Goal: Task Accomplishment & Management: Manage account settings

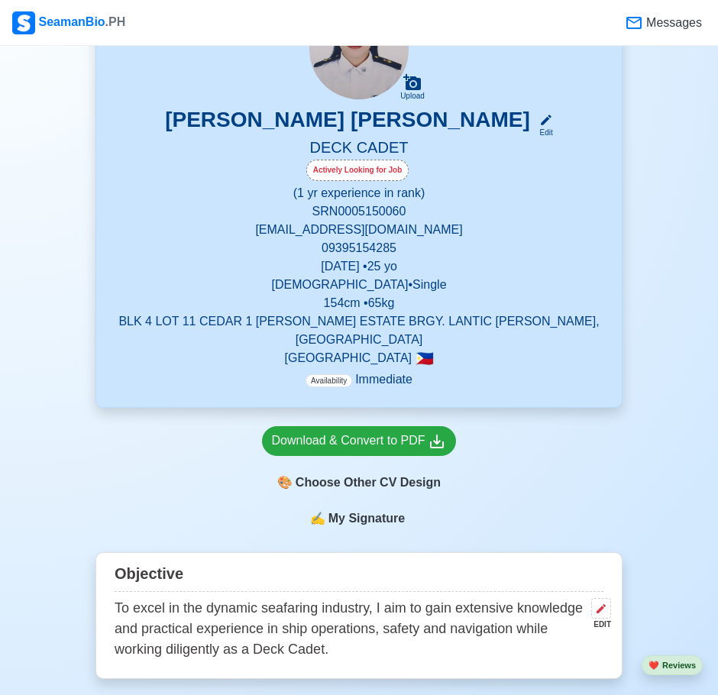
scroll to position [137, 0]
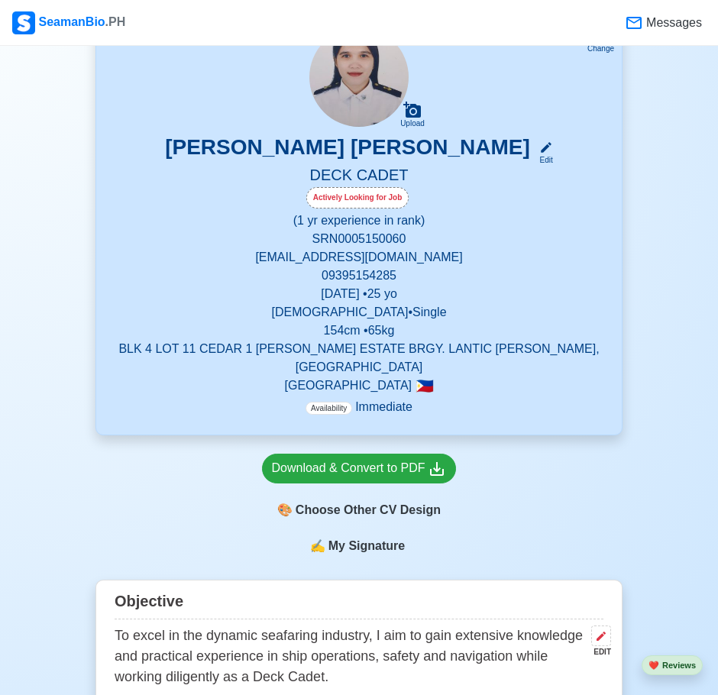
click at [399, 150] on h3 "[PERSON_NAME] [PERSON_NAME]" at bounding box center [347, 149] width 365 height 31
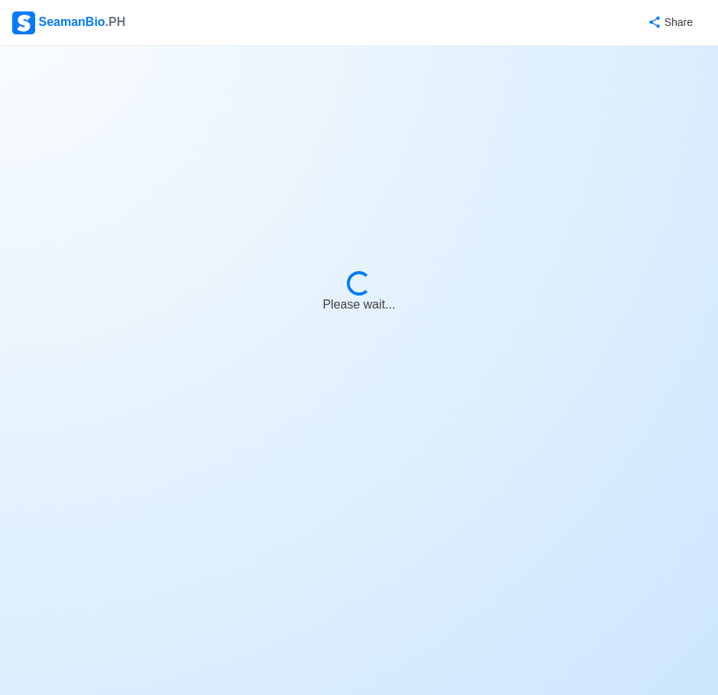
select select "Actively Looking for Job"
select select "Visible for Hiring"
select select "Single"
select select "[DEMOGRAPHIC_DATA]"
select select "PH"
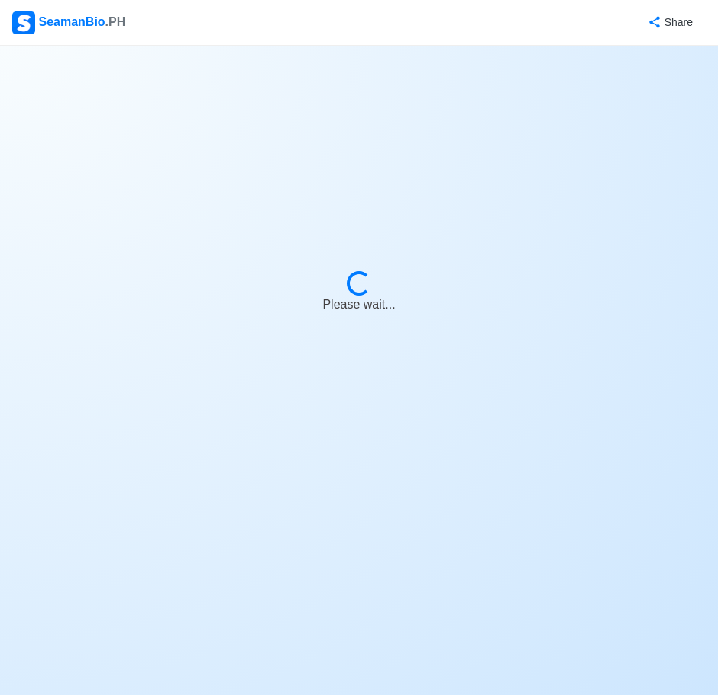
select select "1"
select select "0"
select select "4102416000000"
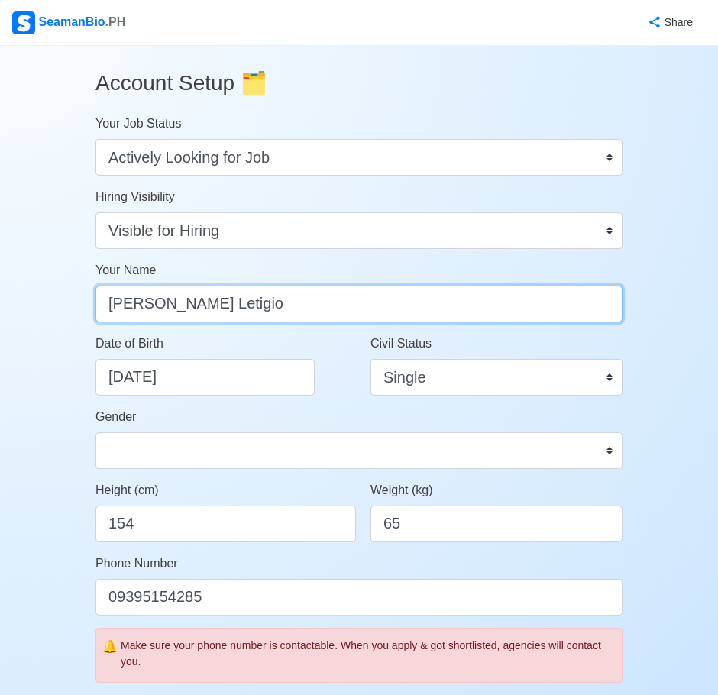
click at [233, 305] on input "[PERSON_NAME] Letigio" at bounding box center [358, 304] width 527 height 37
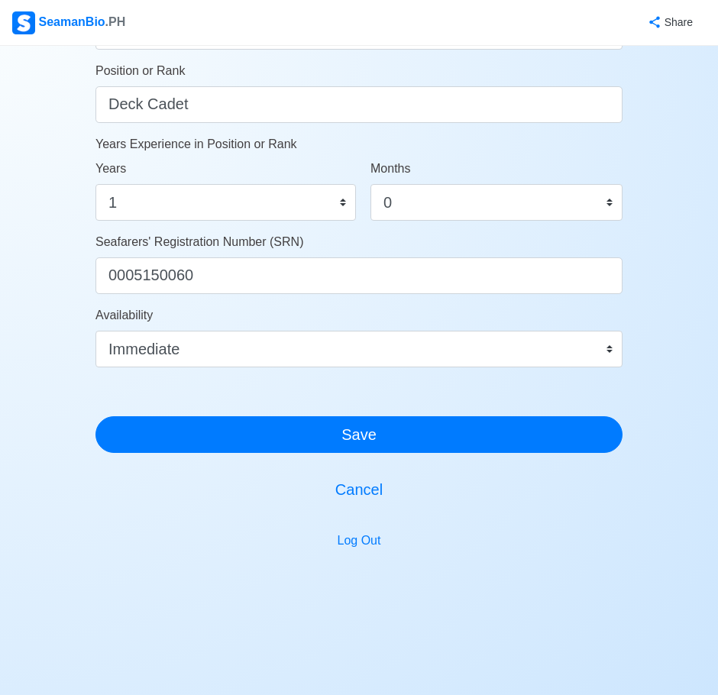
scroll to position [780, 0]
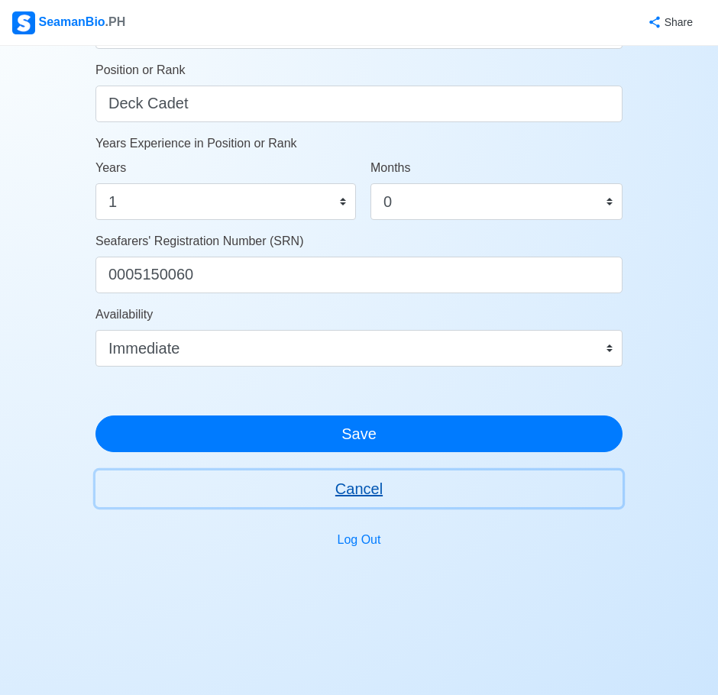
click at [376, 498] on button "Cancel" at bounding box center [358, 488] width 527 height 37
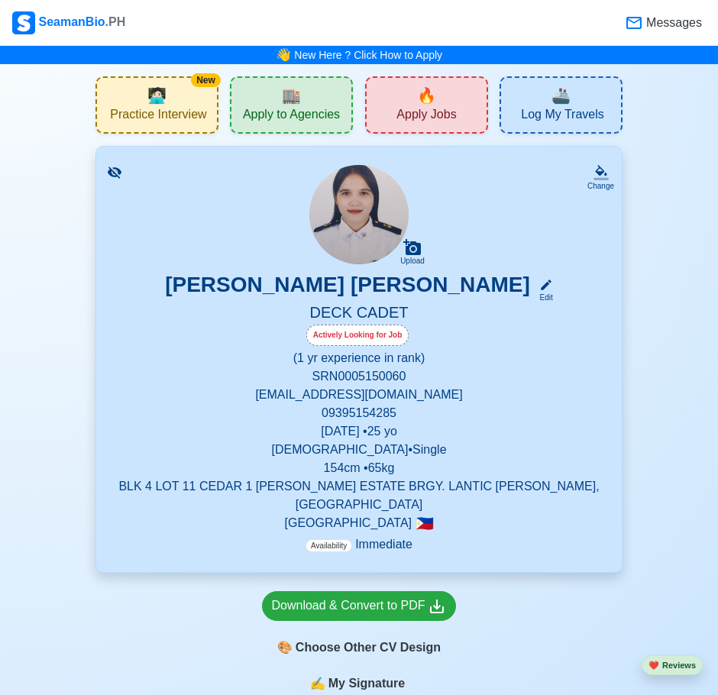
scroll to position [458, 0]
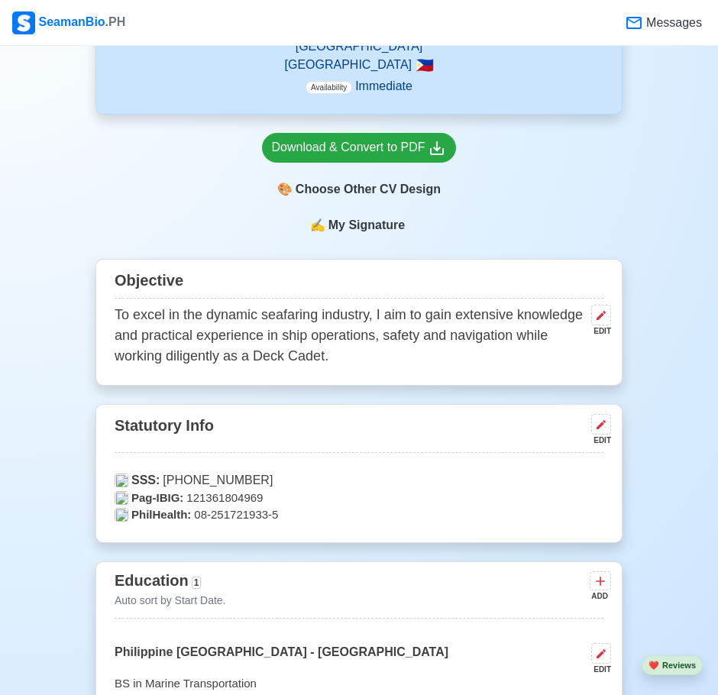
click at [232, 471] on p "SSS: [PHONE_NUMBER]" at bounding box center [359, 480] width 489 height 18
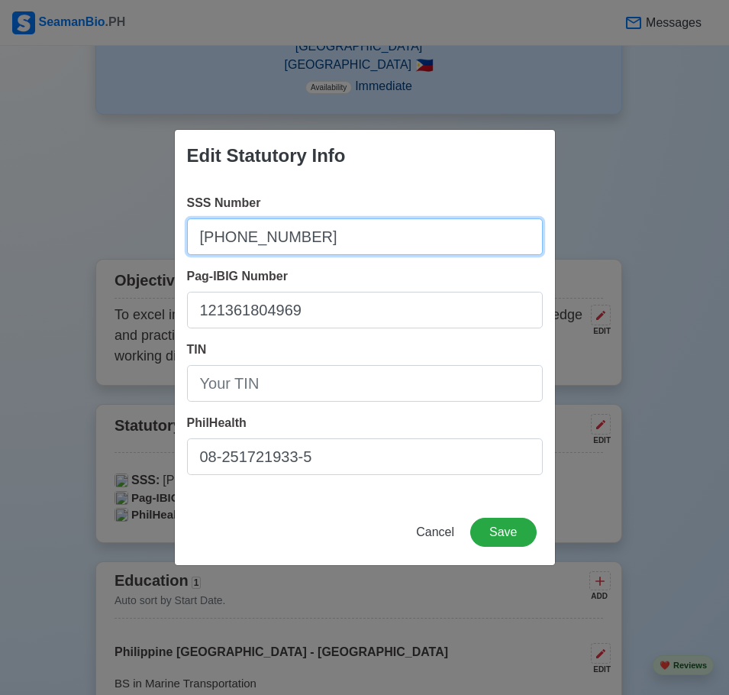
drag, startPoint x: 297, startPoint y: 240, endPoint x: 186, endPoint y: 240, distance: 111.5
click at [186, 240] on div "SSS Number [PHONE_NUMBER] Pag-IBIG Number 121361804969 TIN PhilHealth 08-251721…" at bounding box center [365, 341] width 380 height 318
paste input "ñ"
type input "ñ"
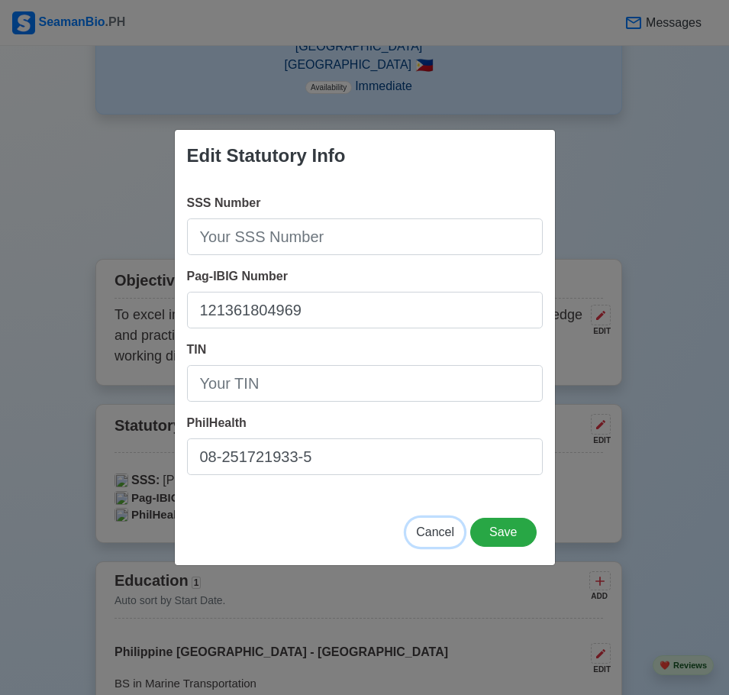
click at [431, 528] on span "Cancel" at bounding box center [435, 531] width 38 height 13
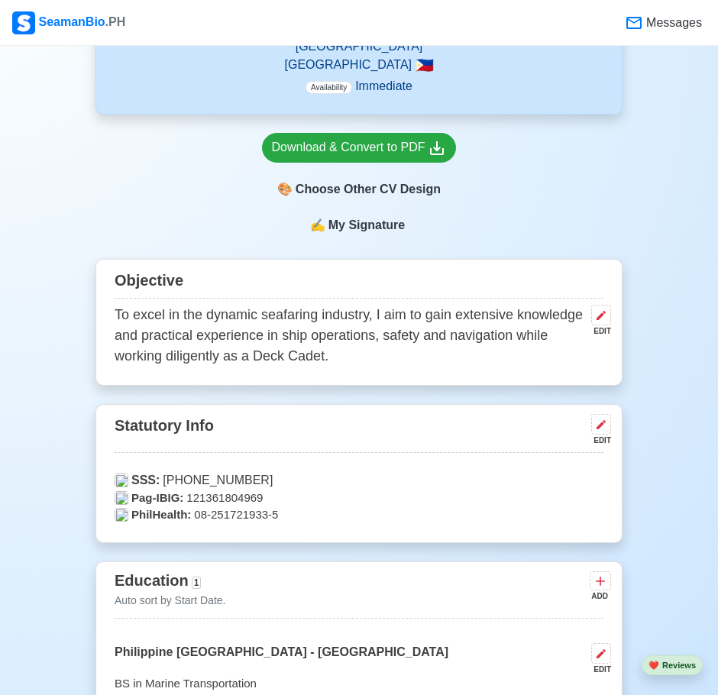
click at [205, 454] on div "Statutory Info EDIT SSS: [PHONE_NUMBER] Pag-IBIG: 121361804969 PhilHealth: 08-2…" at bounding box center [358, 473] width 527 height 139
click at [203, 471] on p "SSS: [PHONE_NUMBER]" at bounding box center [359, 480] width 489 height 18
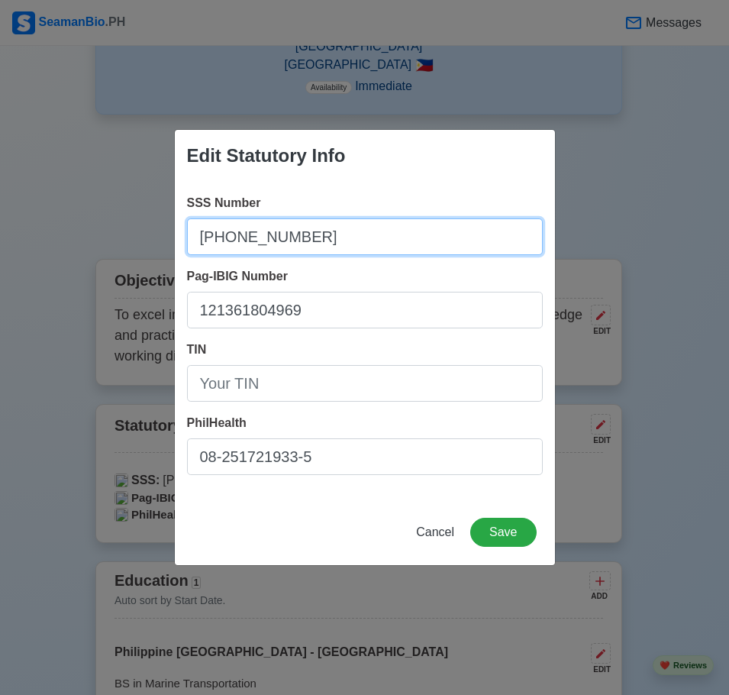
drag, startPoint x: 309, startPoint y: 241, endPoint x: 194, endPoint y: 234, distance: 115.5
click at [194, 234] on input "[PHONE_NUMBER]" at bounding box center [365, 236] width 356 height 37
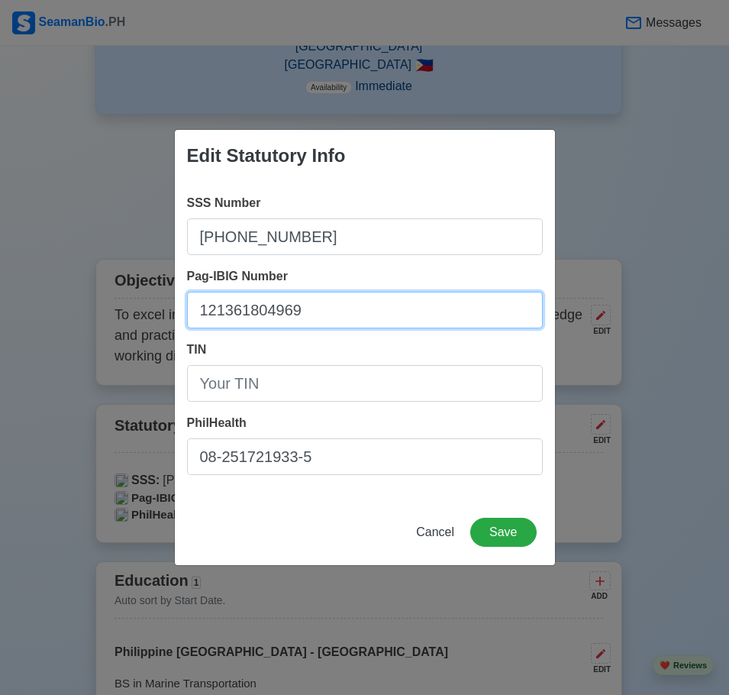
drag, startPoint x: 319, startPoint y: 308, endPoint x: 199, endPoint y: 302, distance: 120.8
click at [199, 302] on input "121361804969" at bounding box center [365, 310] width 356 height 37
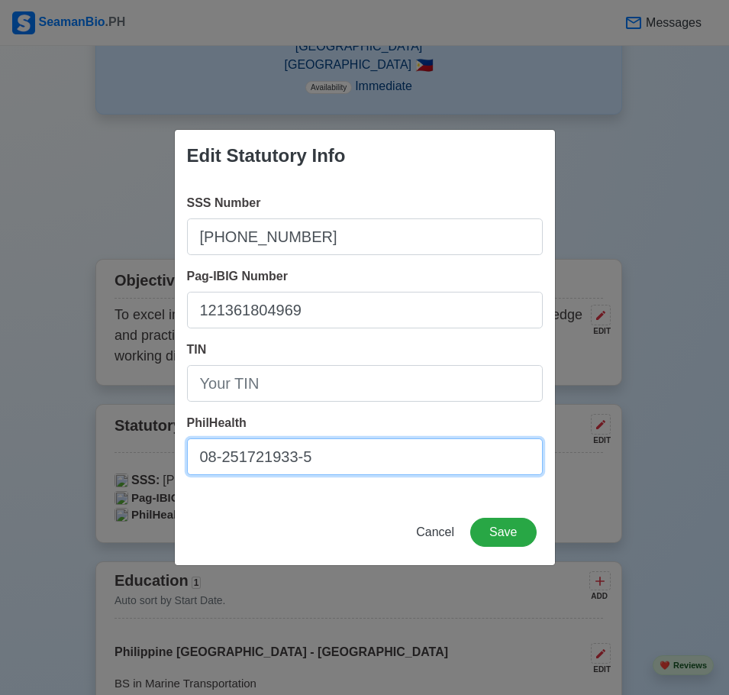
drag, startPoint x: 319, startPoint y: 460, endPoint x: 196, endPoint y: 454, distance: 123.1
click at [196, 454] on input "08-251721933-5" at bounding box center [365, 456] width 356 height 37
click at [452, 535] on span "Cancel" at bounding box center [435, 531] width 38 height 13
